Goal: Use online tool/utility: Utilize a website feature to perform a specific function

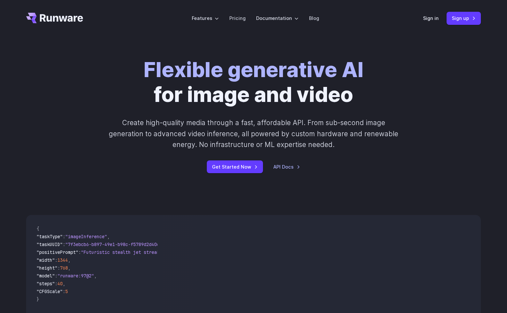
click at [438, 13] on div "Sign in Sign up" at bounding box center [452, 18] width 58 height 13
click at [433, 19] on link "Sign in" at bounding box center [431, 18] width 16 height 8
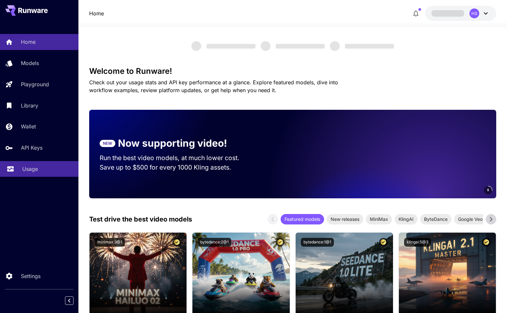
click at [22, 174] on link "Usage" at bounding box center [39, 169] width 78 height 16
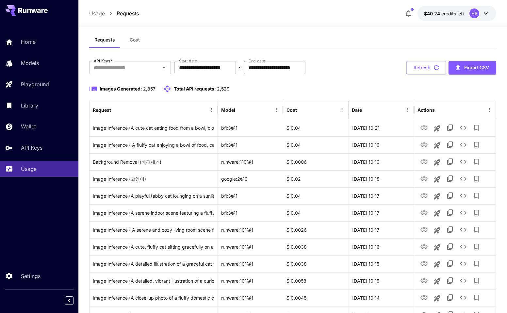
scroll to position [9, 0]
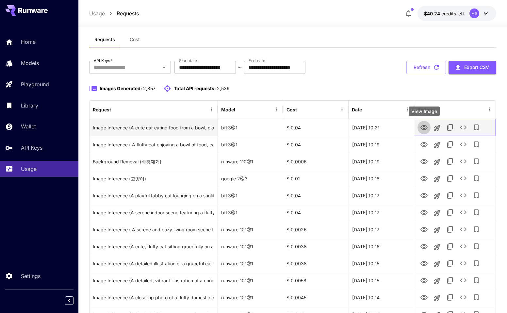
click at [423, 127] on icon "View Image" at bounding box center [424, 128] width 8 height 8
click at [462, 128] on icon "See details" at bounding box center [463, 127] width 8 height 8
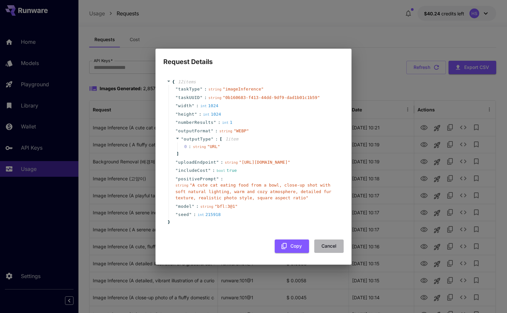
drag, startPoint x: 327, startPoint y: 254, endPoint x: 328, endPoint y: 251, distance: 4.0
click at [328, 251] on button "Cancel" at bounding box center [328, 245] width 29 height 13
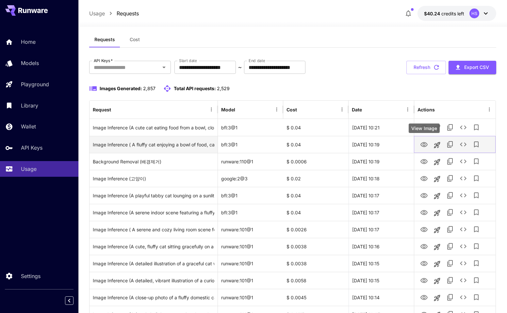
click at [425, 146] on icon "View Image" at bounding box center [424, 145] width 8 height 8
click at [465, 143] on icon "See details" at bounding box center [463, 144] width 8 height 8
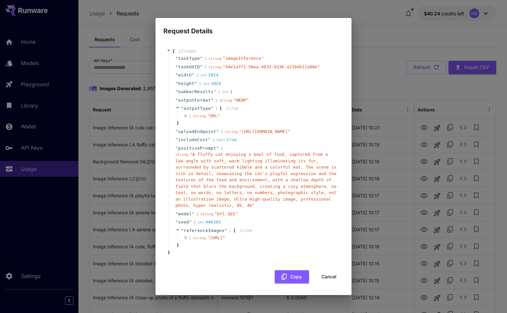
scroll to position [0, 0]
click at [199, 114] on span "string" at bounding box center [199, 116] width 13 height 4
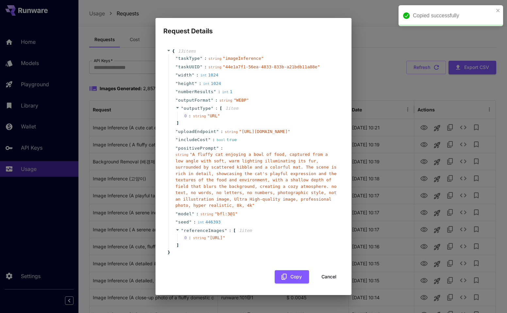
scroll to position [17, 0]
click at [419, 95] on div "Request Details { 13 item s " taskType " : string " imageInference " " taskUUID…" at bounding box center [253, 156] width 507 height 313
click at [424, 126] on div "Request Details { 13 item s " taskType " : string " imageInference " " taskUUID…" at bounding box center [253, 156] width 507 height 313
click at [331, 284] on button "Cancel" at bounding box center [328, 276] width 29 height 13
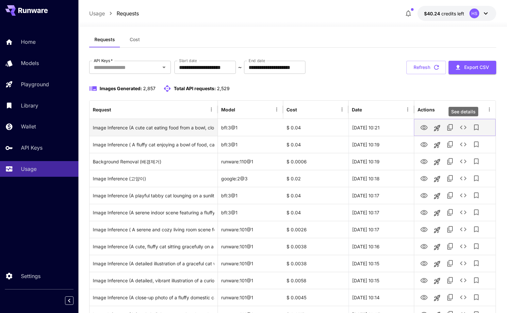
click at [460, 128] on icon "See details" at bounding box center [463, 127] width 8 height 8
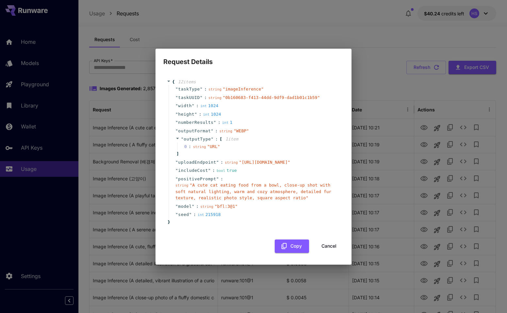
click at [326, 253] on button "Cancel" at bounding box center [328, 245] width 29 height 13
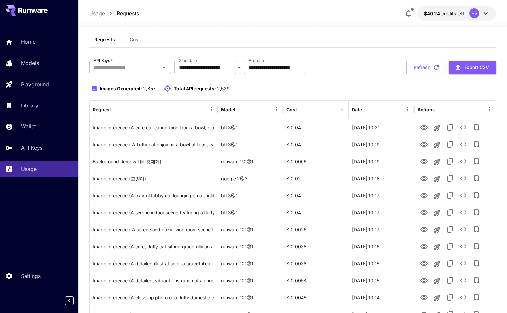
click at [381, 65] on div "**********" at bounding box center [292, 67] width 407 height 13
click at [254, 23] on div at bounding box center [292, 23] width 429 height 8
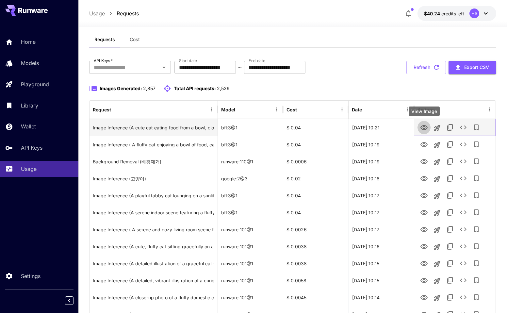
click at [425, 129] on icon "View Image" at bounding box center [423, 127] width 7 height 5
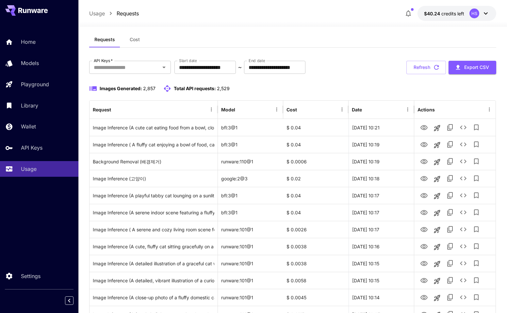
click at [355, 71] on div "**********" at bounding box center [292, 67] width 407 height 13
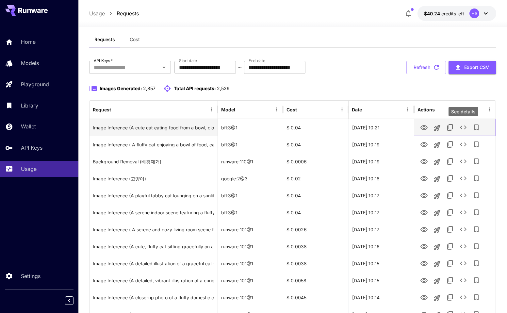
click at [463, 125] on icon "See details" at bounding box center [463, 127] width 8 height 8
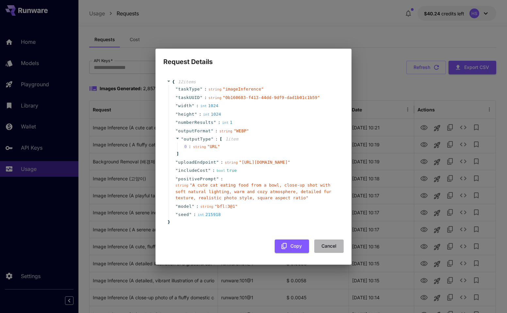
click at [326, 253] on button "Cancel" at bounding box center [328, 245] width 29 height 13
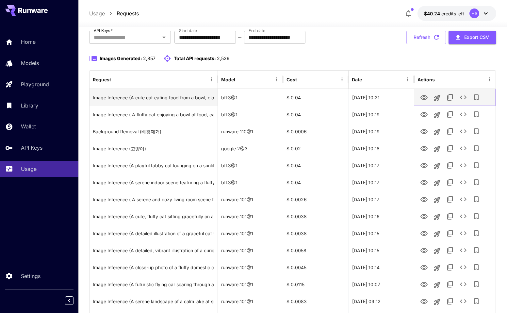
scroll to position [0, 0]
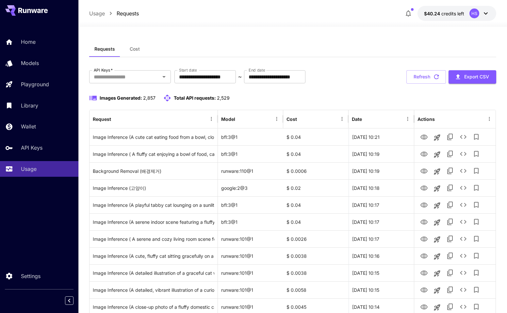
click at [350, 55] on div "Requests Cost" at bounding box center [292, 49] width 407 height 16
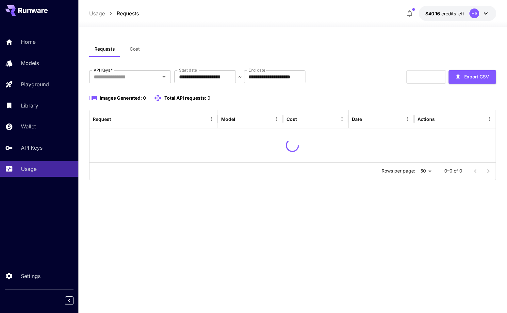
click at [341, 87] on div "**********" at bounding box center [292, 125] width 407 height 110
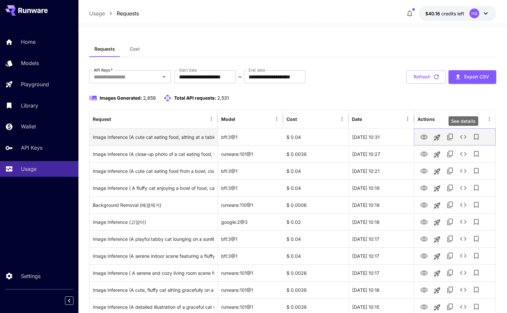
click at [462, 137] on icon "See details" at bounding box center [463, 137] width 8 height 8
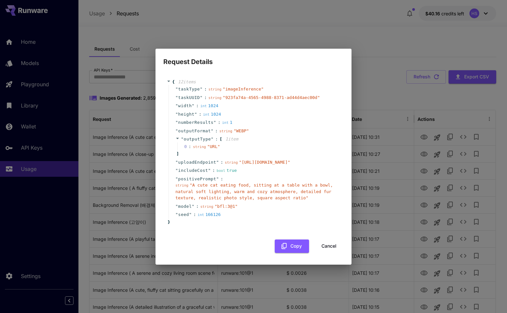
click at [325, 253] on button "Cancel" at bounding box center [328, 245] width 29 height 13
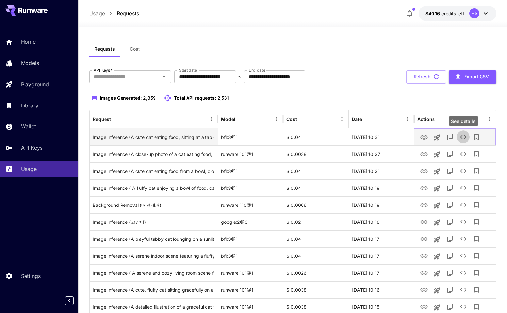
click at [464, 138] on icon "See details" at bounding box center [463, 137] width 7 height 4
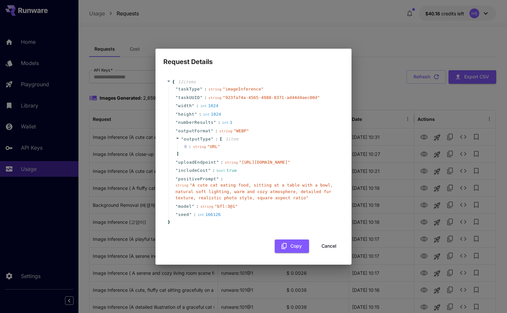
click at [325, 253] on button "Cancel" at bounding box center [328, 245] width 29 height 13
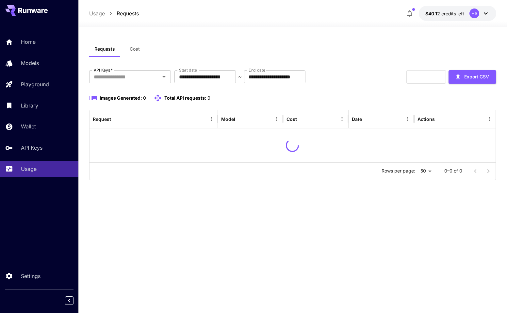
click at [350, 63] on div "**********" at bounding box center [292, 113] width 407 height 144
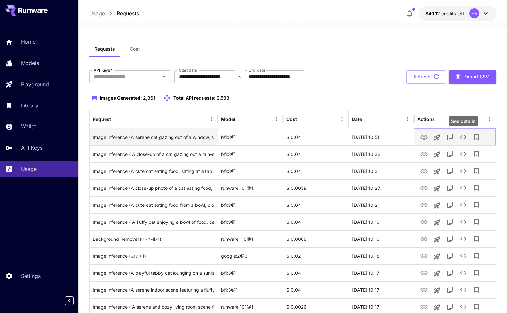
click at [460, 139] on icon "See details" at bounding box center [463, 137] width 8 height 8
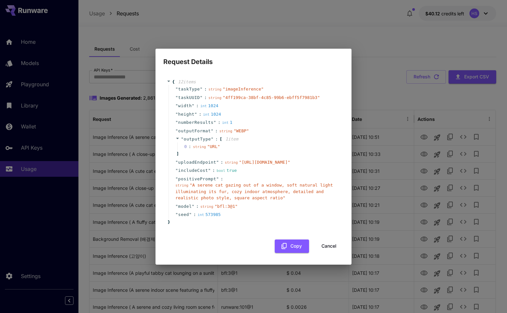
click at [328, 253] on button "Cancel" at bounding box center [328, 245] width 29 height 13
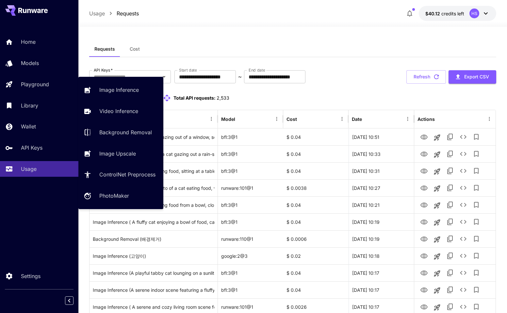
click at [108, 80] on div "Image Inference Video Inference Background Removal Image Upscale ControlNet Pre…" at bounding box center [120, 143] width 85 height 132
click at [105, 92] on p "Image Inference" at bounding box center [121, 90] width 40 height 8
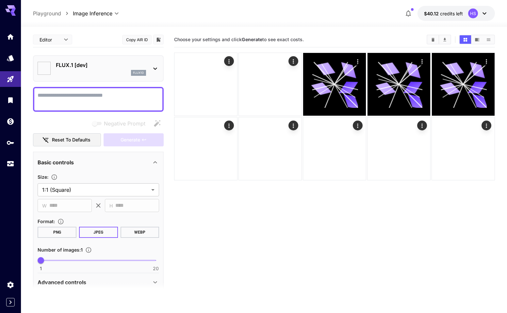
type input "**********"
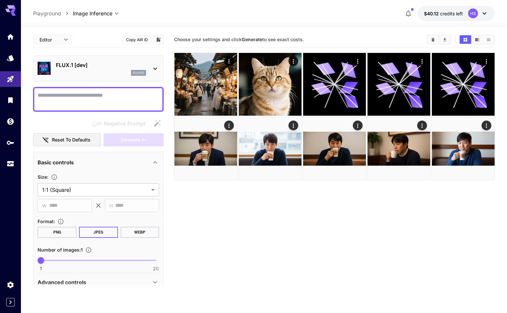
click at [79, 96] on textarea "Negative Prompt" at bounding box center [99, 99] width 122 height 16
type textarea "*"
click at [97, 73] on div "flux1d" at bounding box center [101, 73] width 90 height 6
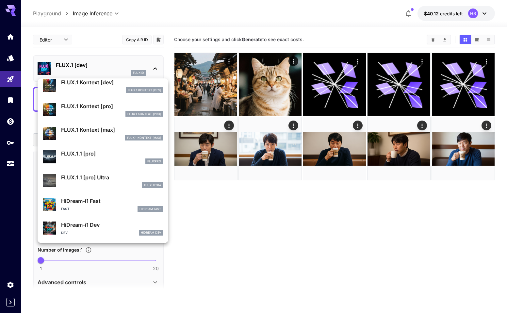
scroll to position [364, 0]
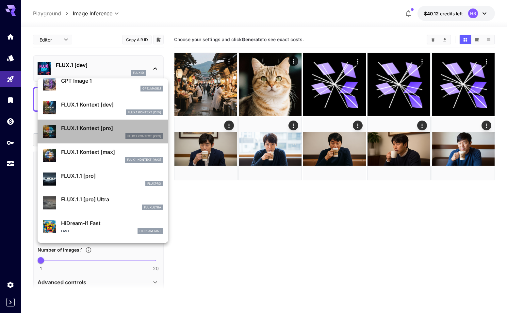
click at [82, 129] on p "FLUX.1 Kontext [pro]" at bounding box center [112, 128] width 102 height 8
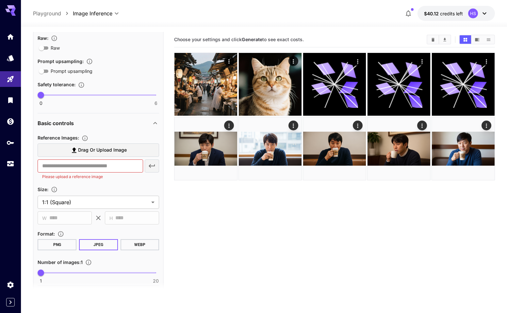
scroll to position [179, 0]
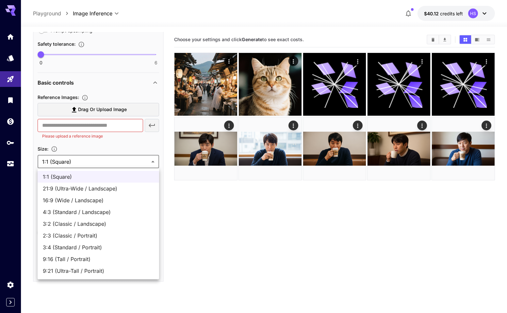
click at [93, 160] on body "**********" at bounding box center [253, 182] width 507 height 365
click at [66, 200] on span "16:9 (Wide / Landscape)" at bounding box center [98, 200] width 111 height 8
type input "**********"
type input "****"
type input "***"
